Goal: Task Accomplishment & Management: Manage account settings

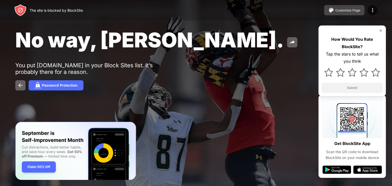
click at [342, 7] on button "Customize Page" at bounding box center [344, 10] width 40 height 10
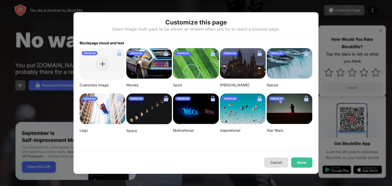
click at [276, 166] on button "Cancel" at bounding box center [276, 163] width 24 height 10
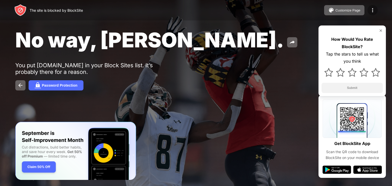
click at [373, 6] on div at bounding box center [372, 10] width 10 height 10
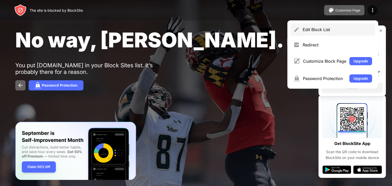
click at [319, 32] on div "Edit Block List" at bounding box center [332, 29] width 85 height 12
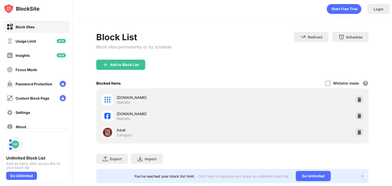
click at [357, 118] on img at bounding box center [358, 115] width 5 height 5
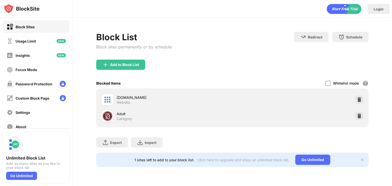
click at [124, 68] on div "Add to Block List" at bounding box center [120, 65] width 49 height 10
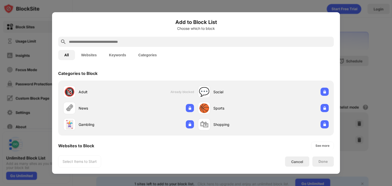
click at [126, 40] on input "text" at bounding box center [199, 42] width 263 height 6
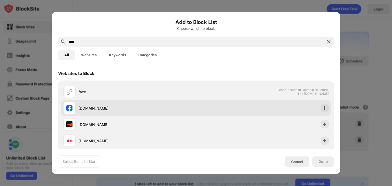
type input "****"
click at [98, 105] on div "[DOMAIN_NAME]" at bounding box center [129, 108] width 133 height 12
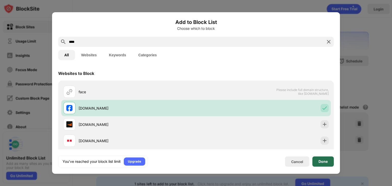
click at [321, 163] on div "Done" at bounding box center [322, 162] width 9 height 4
